Goal: Entertainment & Leisure: Consume media (video, audio)

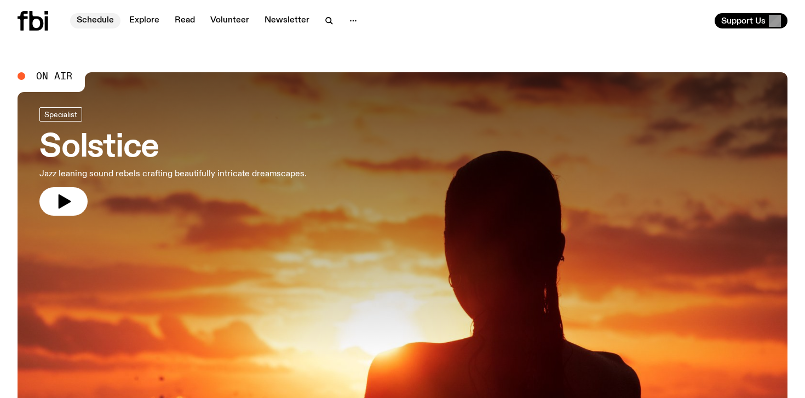
click at [101, 21] on link "Schedule" at bounding box center [95, 20] width 50 height 15
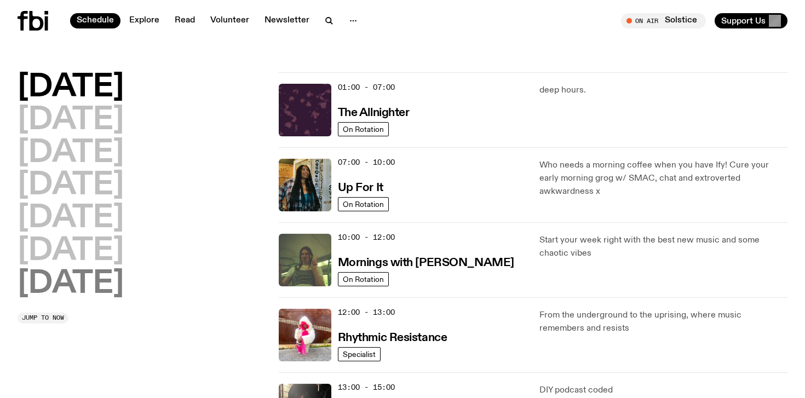
click at [106, 284] on h2 "[DATE]" at bounding box center [71, 284] width 106 height 31
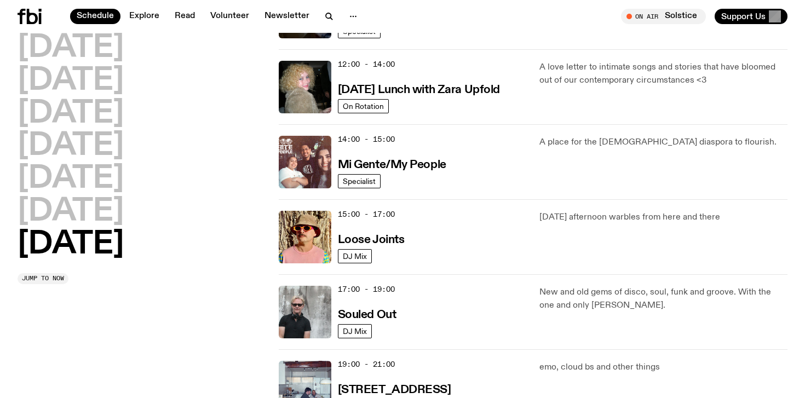
scroll to position [469, 0]
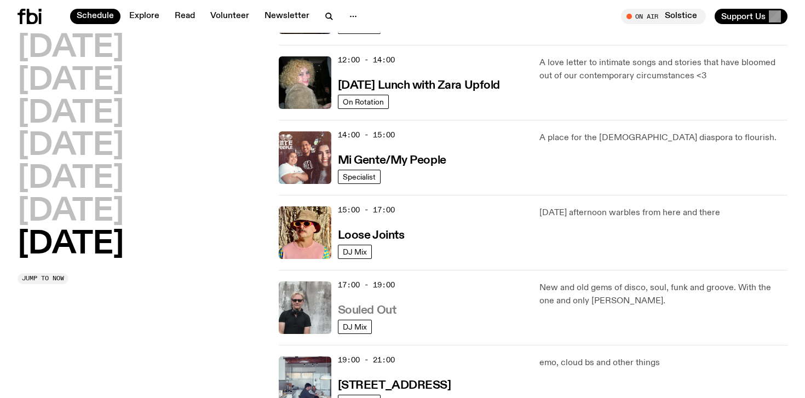
click at [373, 312] on h3 "Souled Out" at bounding box center [367, 310] width 59 height 11
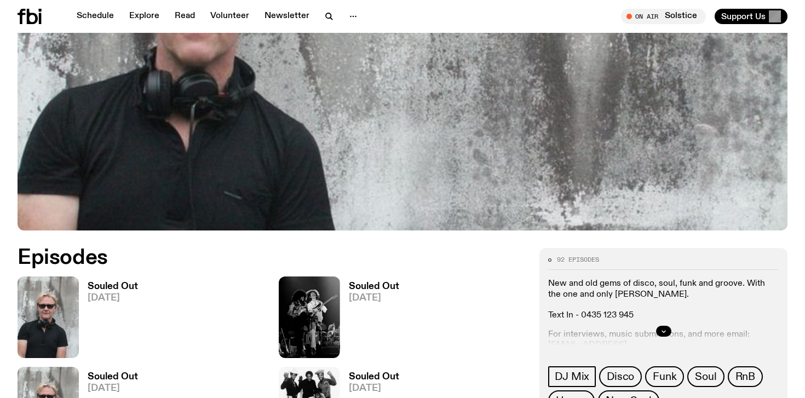
scroll to position [329, 0]
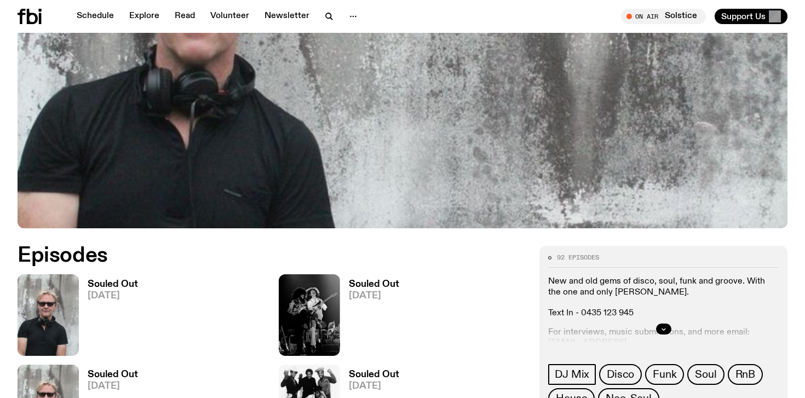
click at [135, 280] on h3 "Souled Out" at bounding box center [113, 284] width 50 height 9
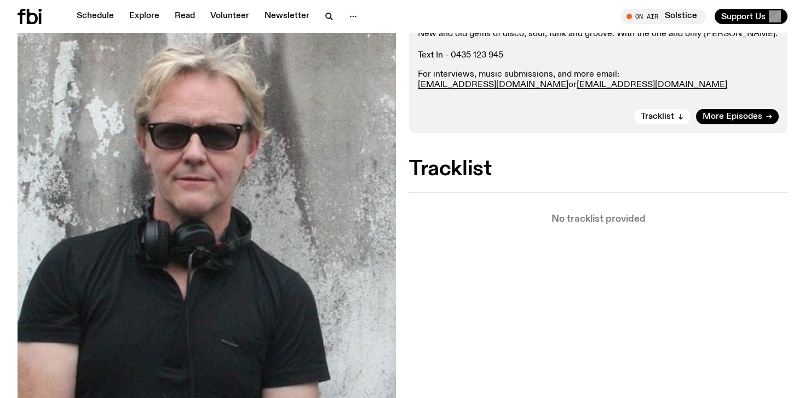
scroll to position [241, 0]
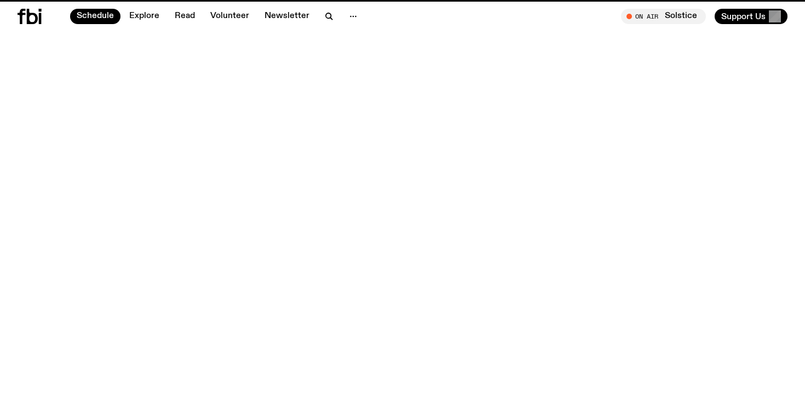
scroll to position [469, 0]
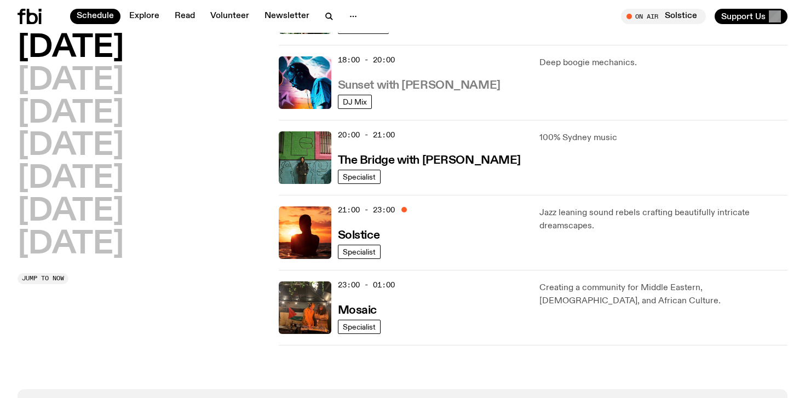
click at [400, 87] on h3 "Sunset with [PERSON_NAME]" at bounding box center [419, 85] width 163 height 11
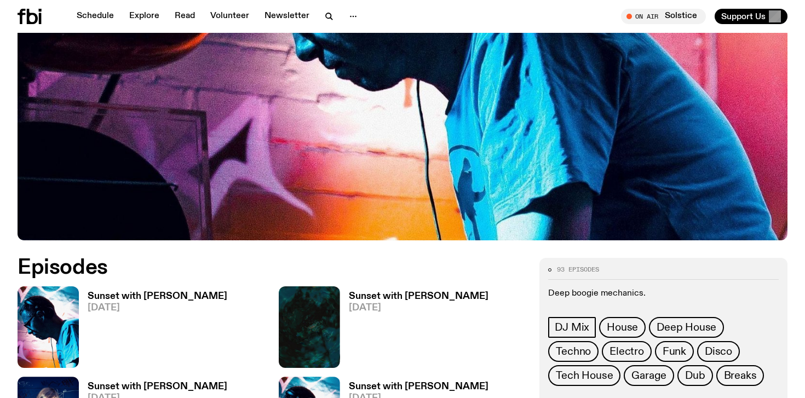
scroll to position [329, 0]
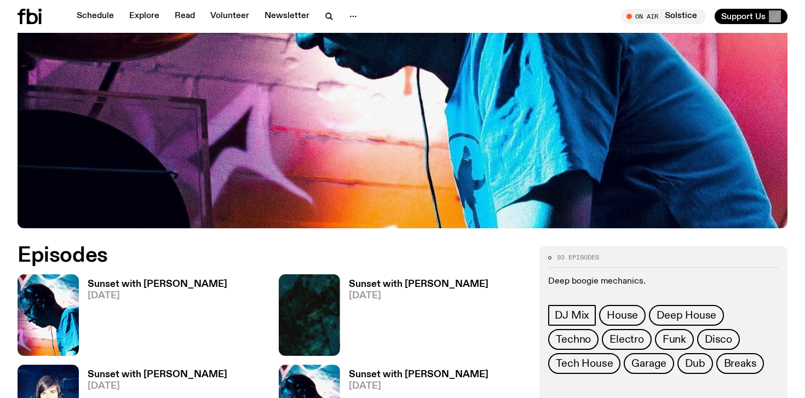
click at [173, 283] on h3 "Sunset with [PERSON_NAME]" at bounding box center [158, 284] width 140 height 9
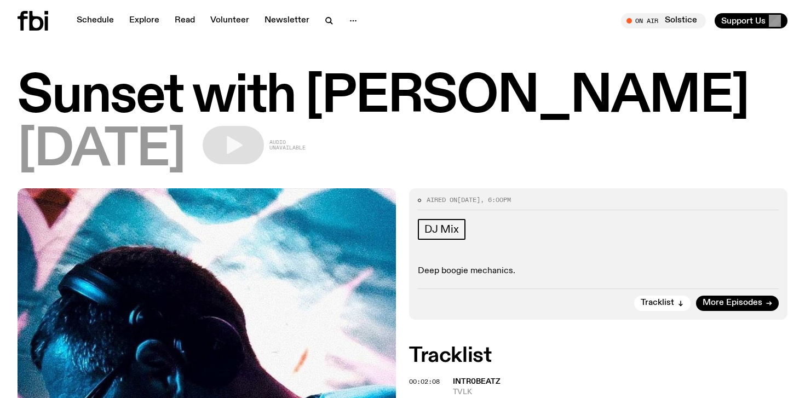
click at [312, 110] on h1 "Sunset with [PERSON_NAME]" at bounding box center [403, 96] width 770 height 49
